Goal: Transaction & Acquisition: Purchase product/service

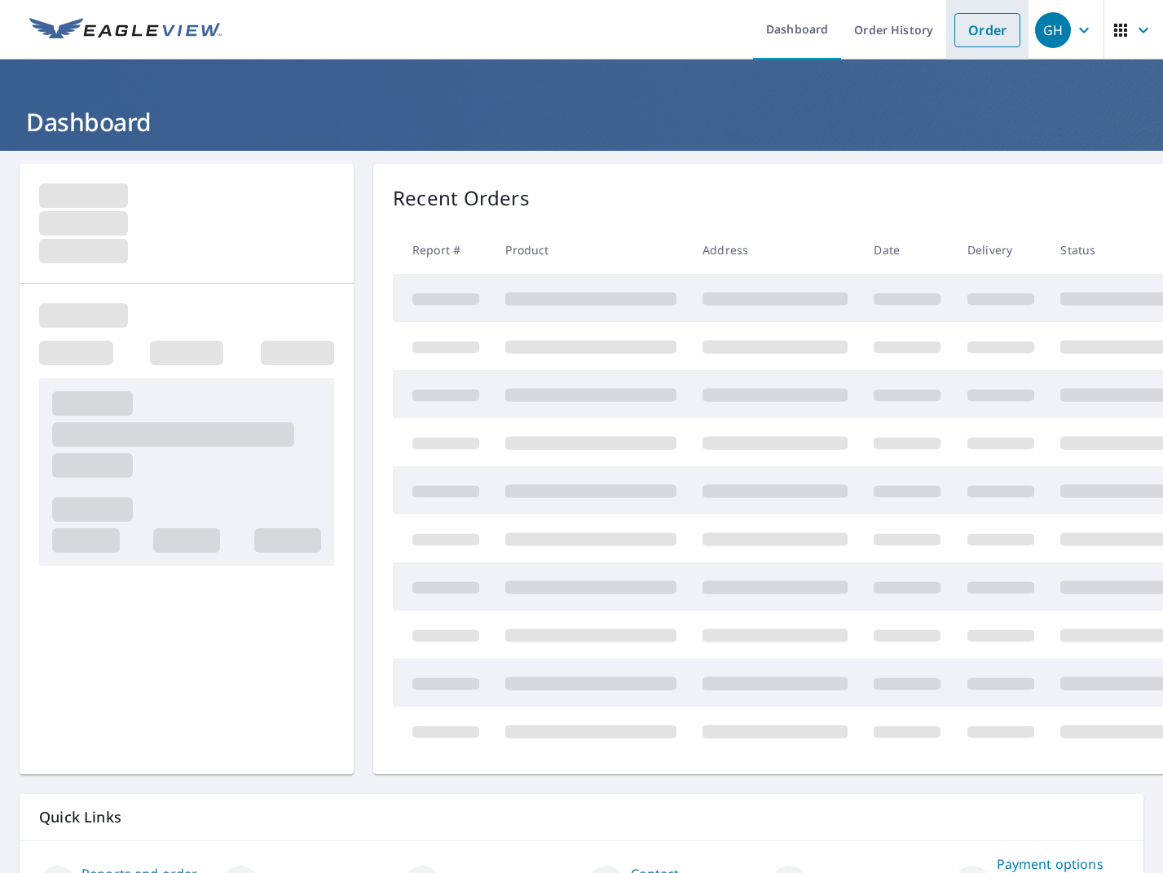
click at [985, 31] on link "Order" at bounding box center [987, 30] width 66 height 34
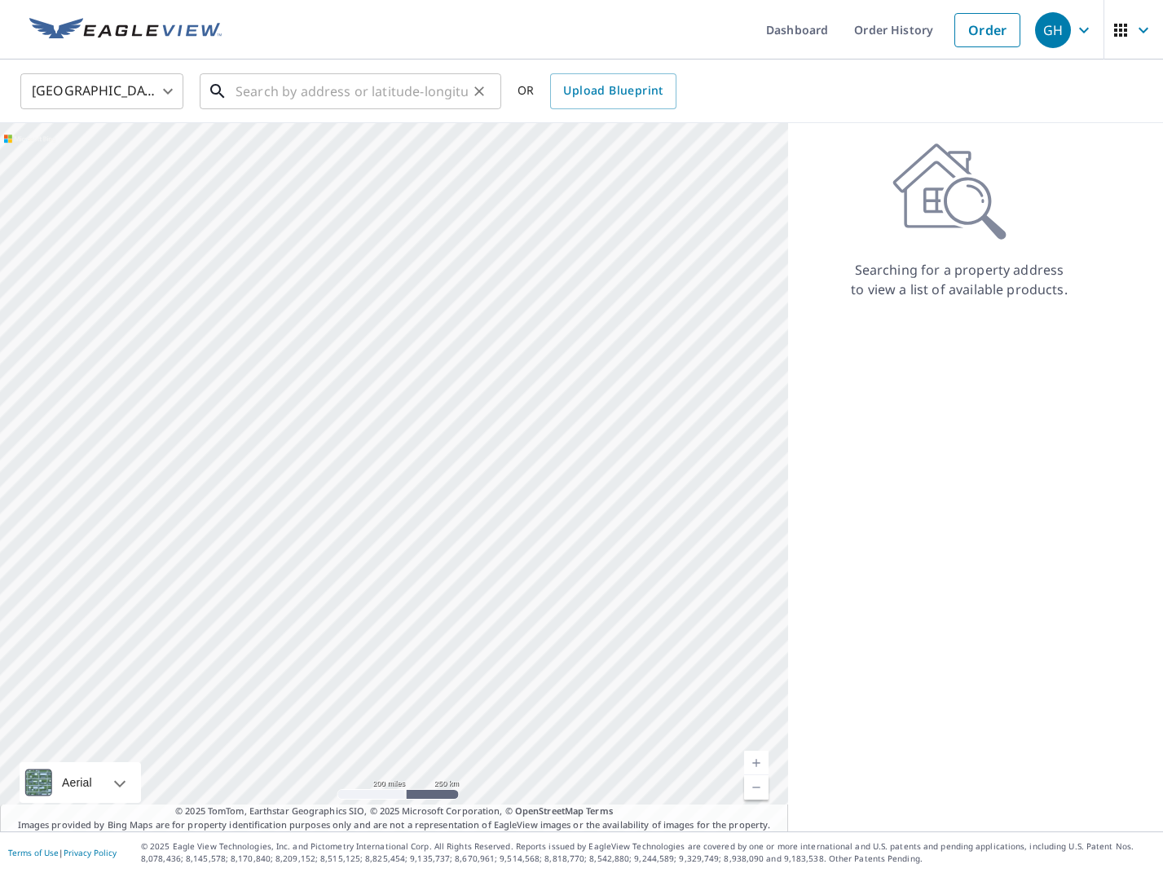
click at [335, 86] on input "text" at bounding box center [352, 91] width 232 height 46
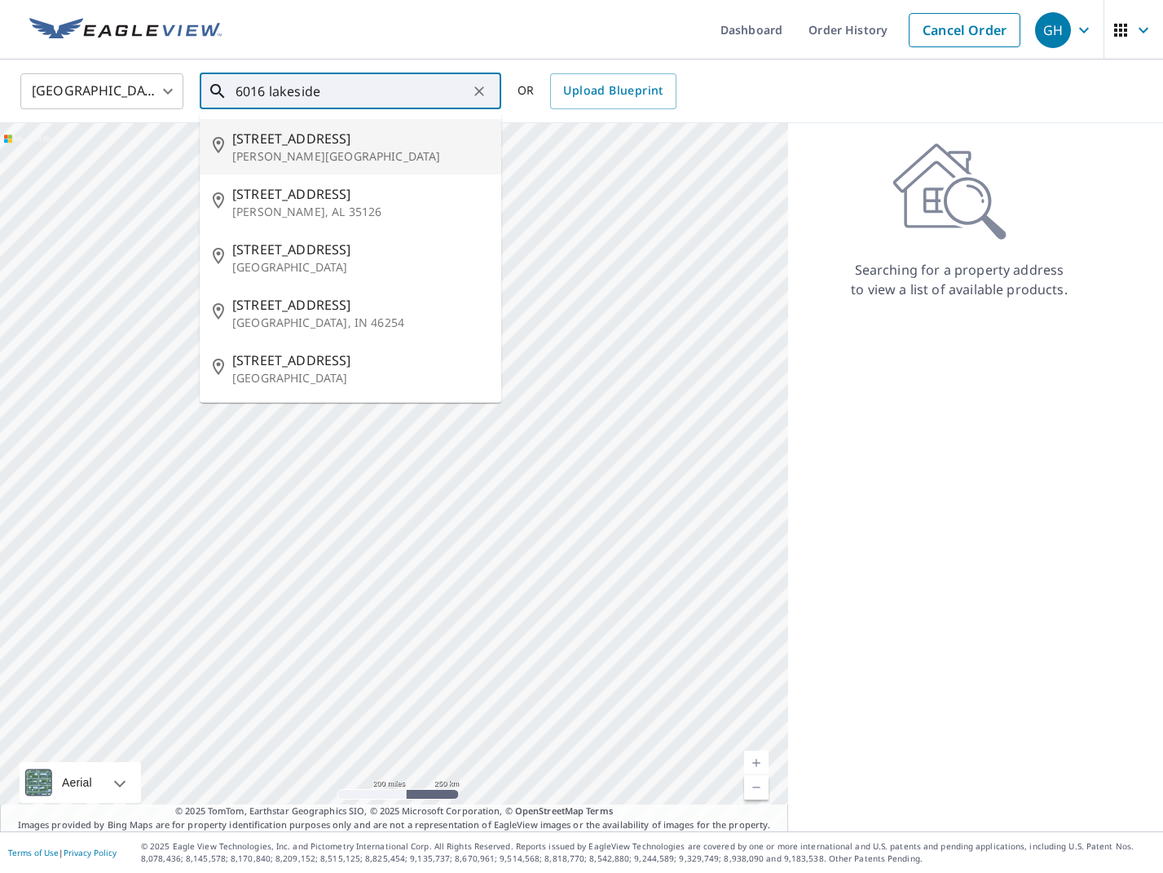
click at [366, 148] on p "[PERSON_NAME][GEOGRAPHIC_DATA]" at bounding box center [360, 156] width 256 height 16
type input "[STREET_ADDRESS][PERSON_NAME]"
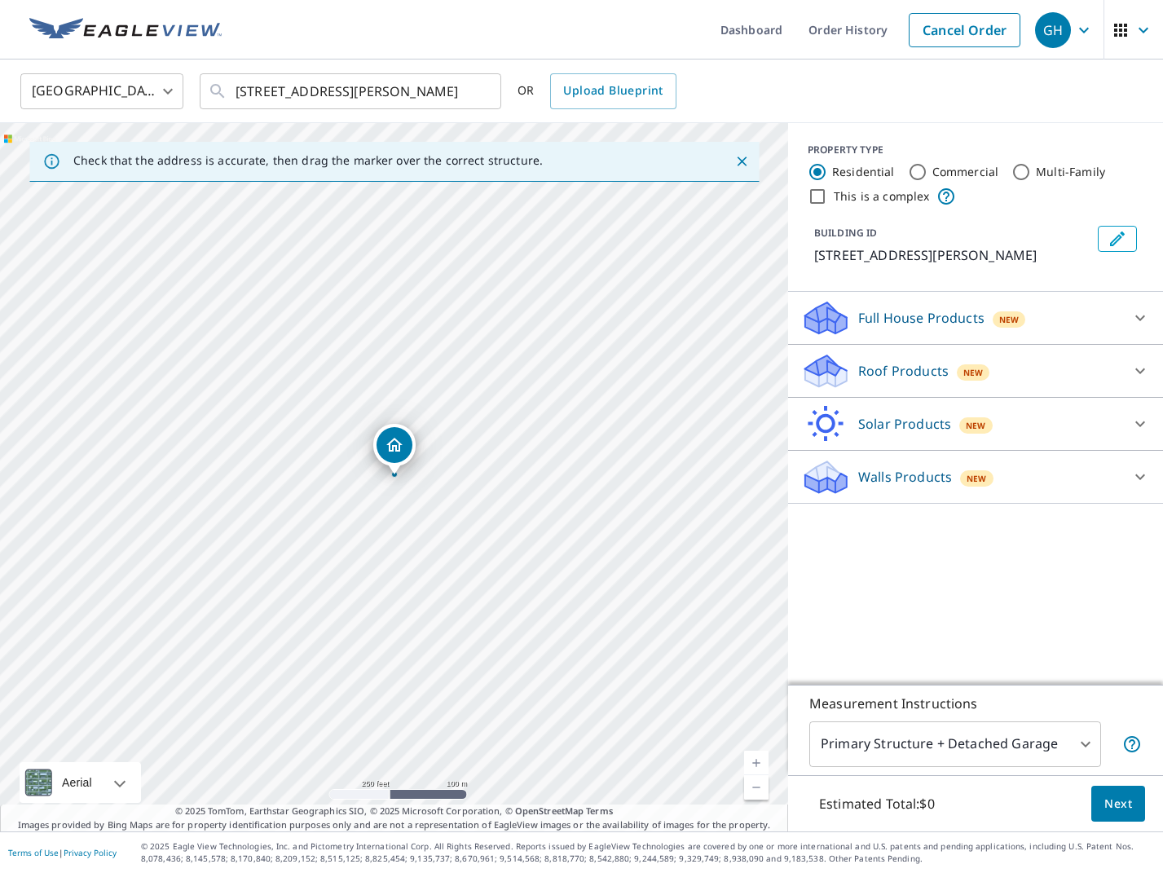
click at [892, 377] on p "Roof Products" at bounding box center [903, 371] width 90 height 20
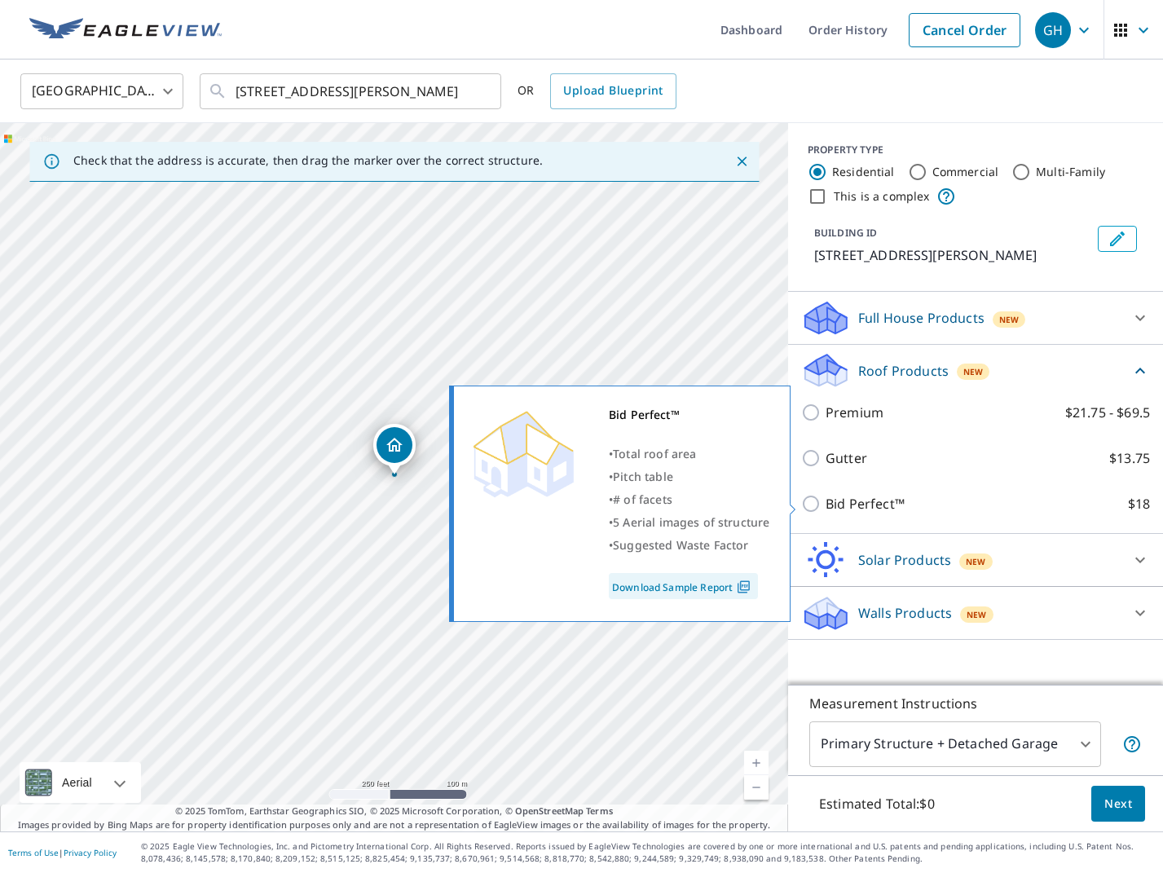
click at [812, 503] on input "Bid Perfect™ $18" at bounding box center [813, 504] width 24 height 20
checkbox input "true"
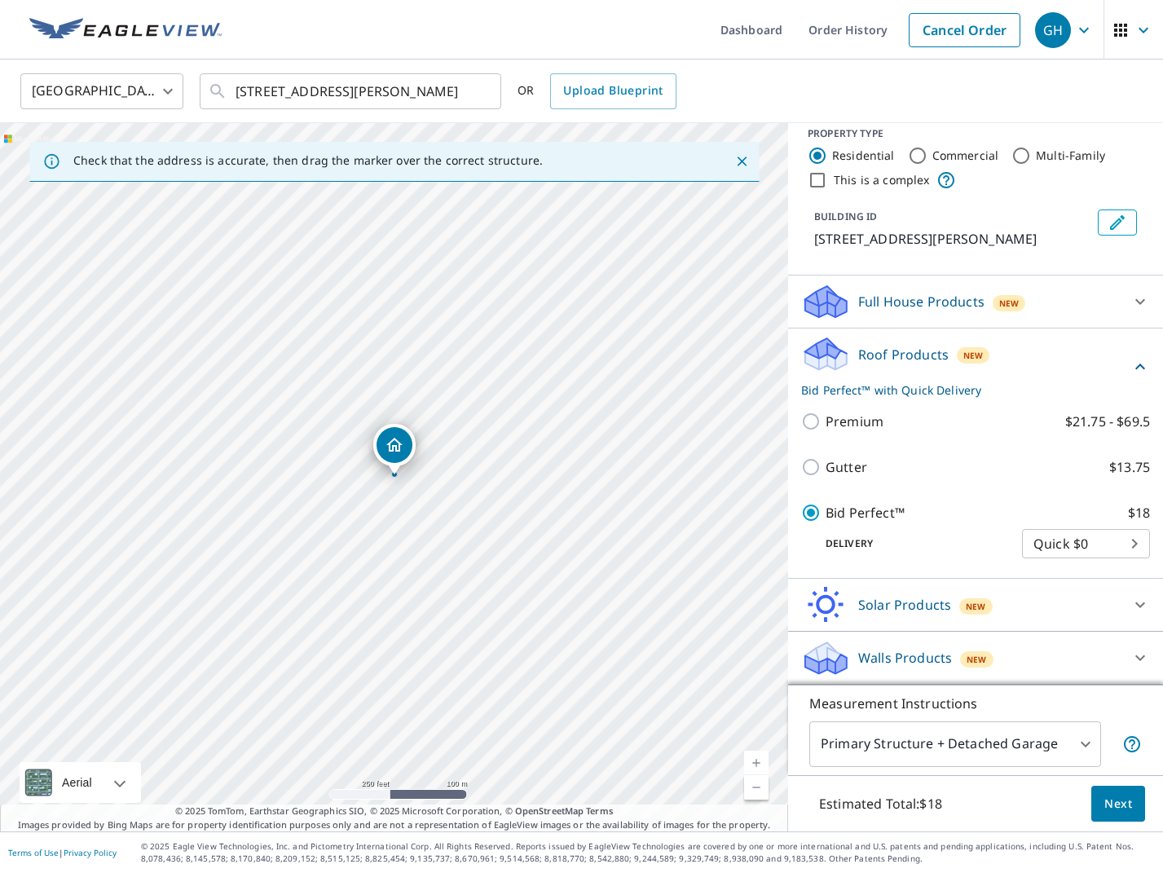
scroll to position [16, 0]
click at [1116, 804] on span "Next" at bounding box center [1118, 804] width 28 height 20
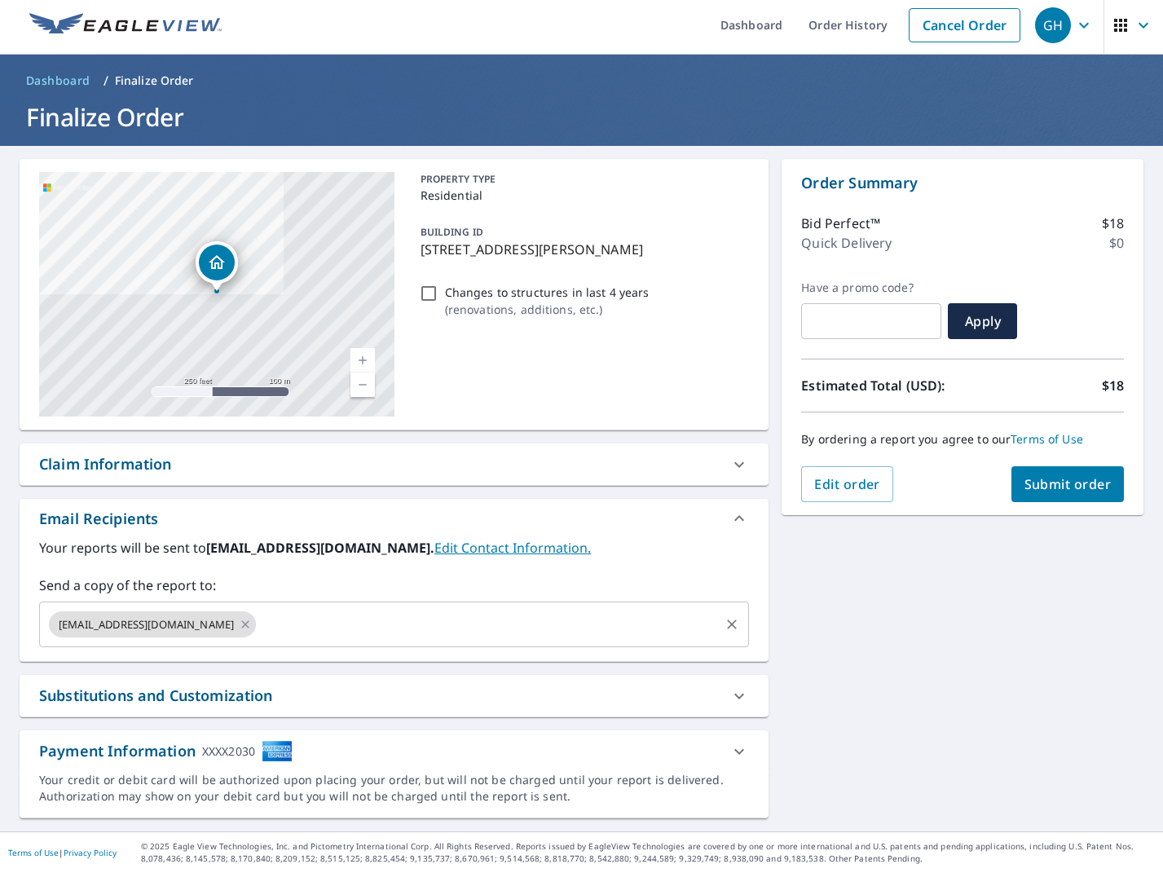
scroll to position [5, 0]
click at [272, 622] on input "text" at bounding box center [487, 624] width 459 height 31
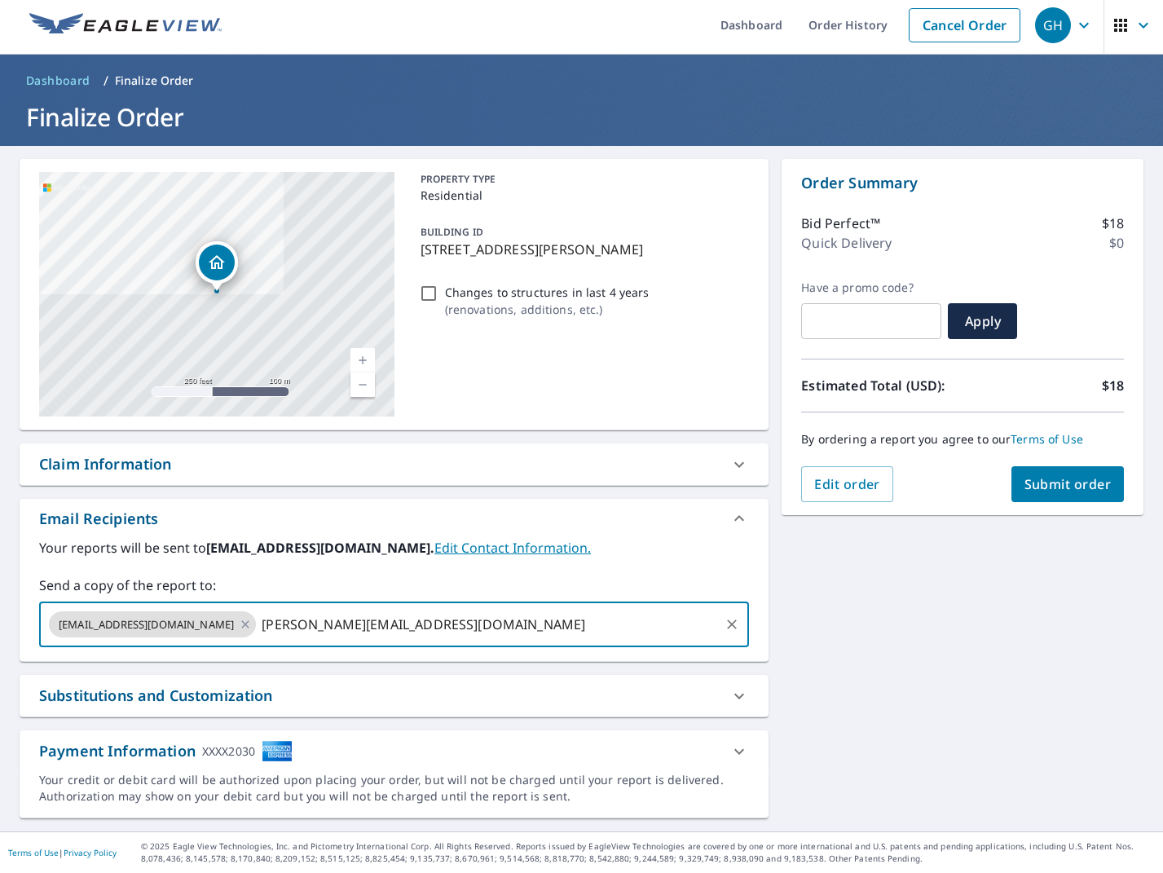
type input "[PERSON_NAME][EMAIL_ADDRESS][DOMAIN_NAME]"
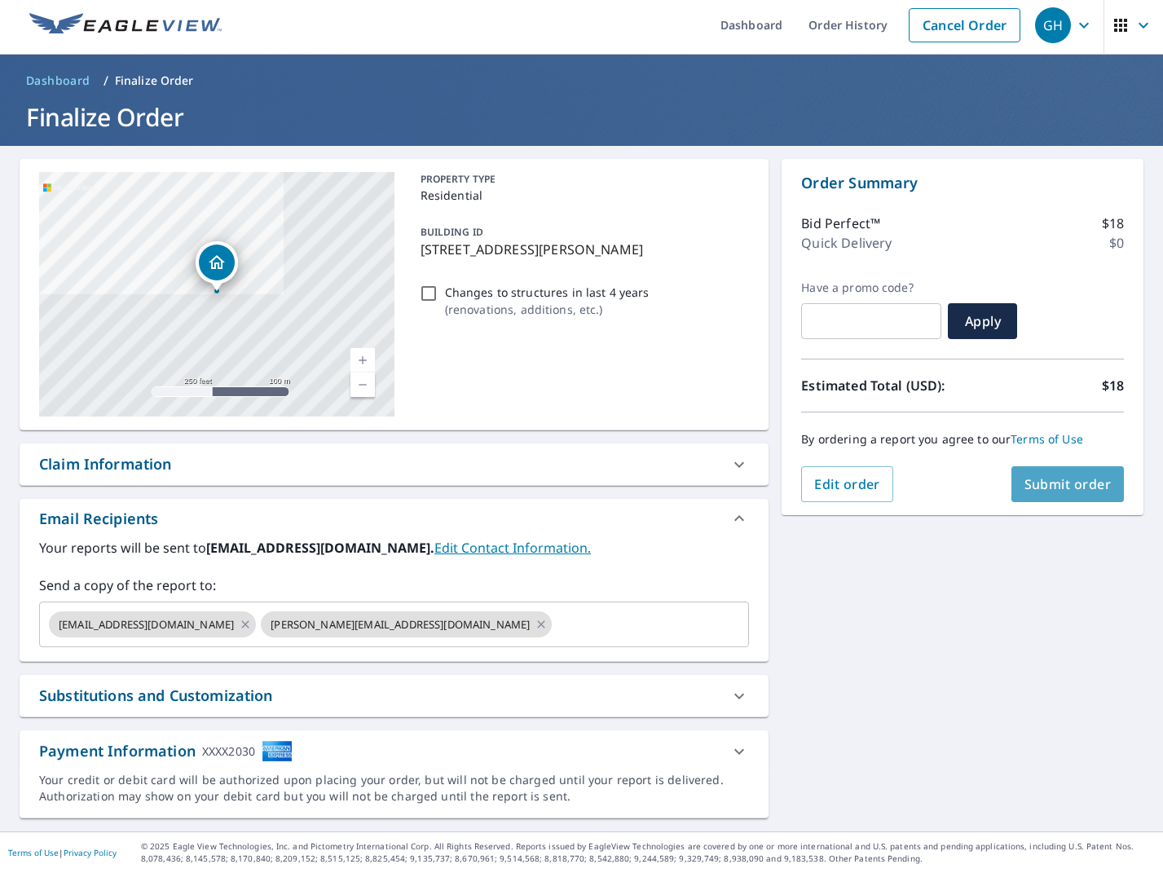
click at [1052, 495] on button "Submit order" at bounding box center [1067, 484] width 113 height 36
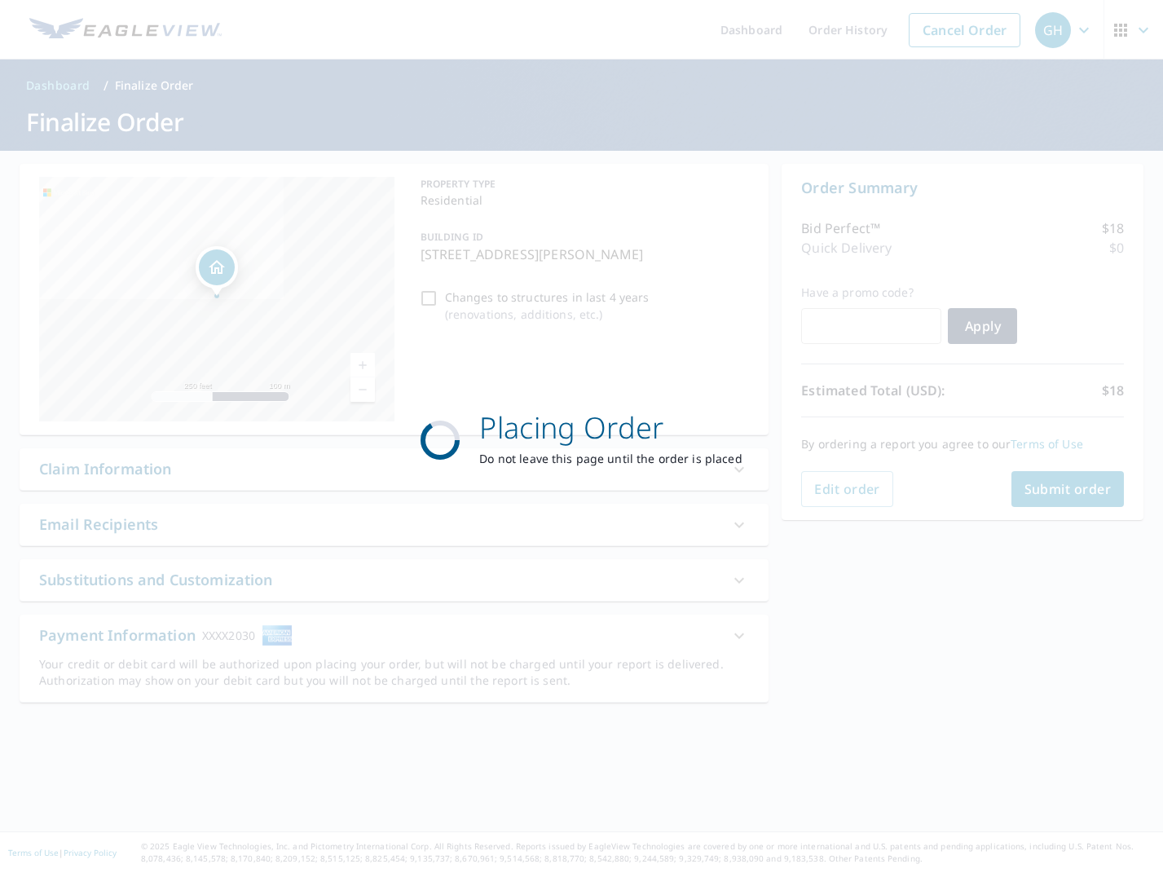
scroll to position [0, 0]
